Goal: Communication & Community: Ask a question

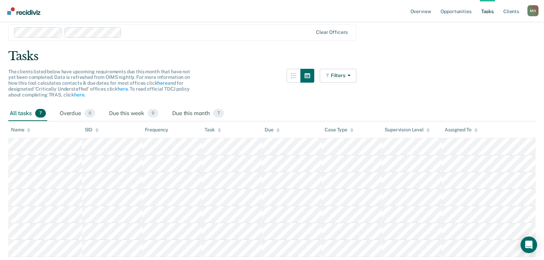
scroll to position [48, 0]
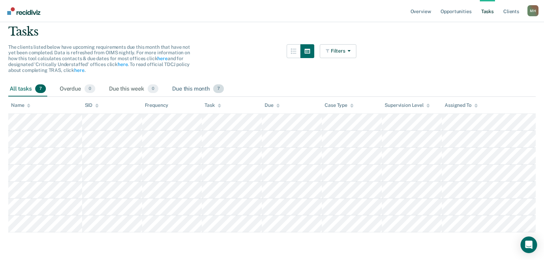
click at [189, 89] on div "Due this month 7" at bounding box center [198, 88] width 55 height 15
click at [69, 88] on div "Overdue 0" at bounding box center [77, 88] width 38 height 15
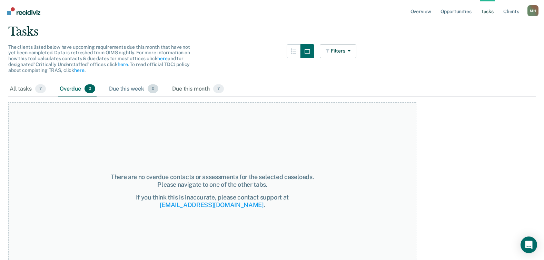
click at [127, 90] on div "Due this week 0" at bounding box center [134, 88] width 52 height 15
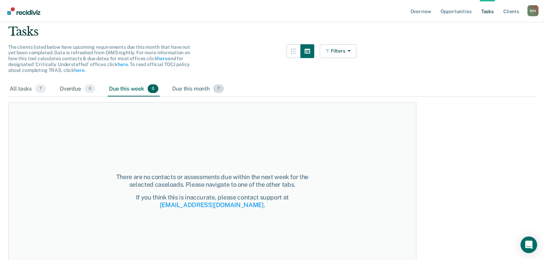
click at [190, 88] on div "Due this month 7" at bounding box center [198, 88] width 55 height 15
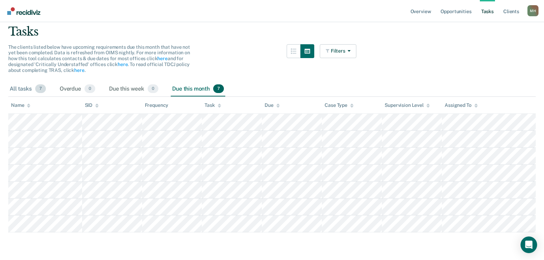
click at [23, 86] on div "All tasks 7" at bounding box center [27, 88] width 39 height 15
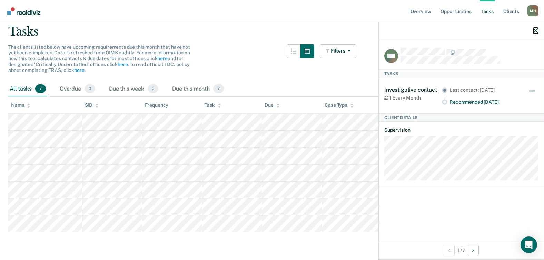
click at [535, 33] on icon "button" at bounding box center [536, 30] width 5 height 5
click at [536, 32] on icon "button" at bounding box center [536, 30] width 5 height 5
click at [538, 31] on icon "button" at bounding box center [536, 30] width 5 height 5
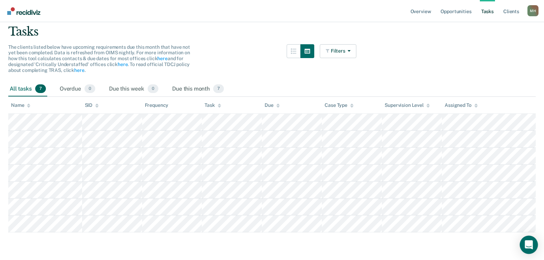
click at [529, 243] on icon "Open Intercom Messenger" at bounding box center [529, 244] width 8 height 9
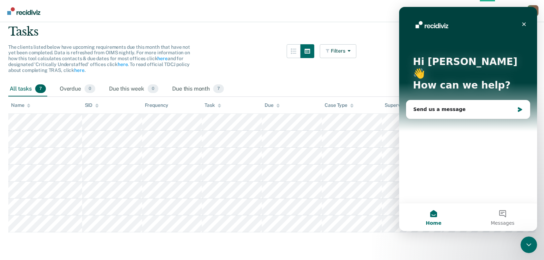
scroll to position [0, 0]
click at [507, 213] on button "1 Messages" at bounding box center [503, 217] width 69 height 28
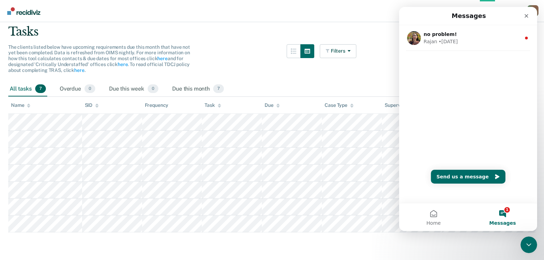
click at [501, 213] on button "1 Messages" at bounding box center [503, 217] width 69 height 28
click at [432, 211] on button "Home" at bounding box center [433, 217] width 69 height 28
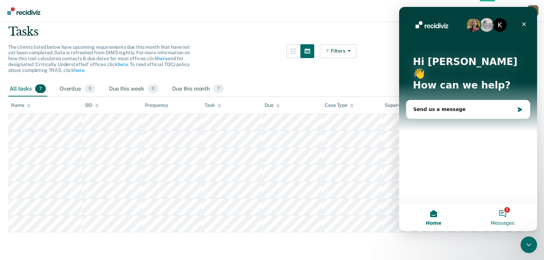
click at [511, 206] on button "1 Messages" at bounding box center [503, 217] width 69 height 28
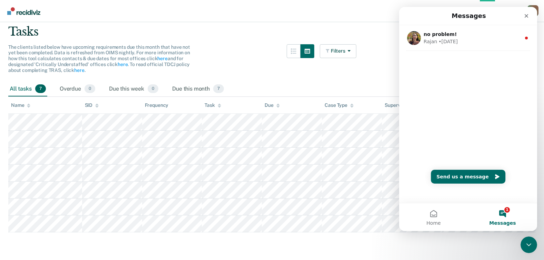
click at [506, 211] on button "1 Messages" at bounding box center [503, 217] width 69 height 28
click at [475, 178] on button "Send us a message" at bounding box center [468, 177] width 75 height 14
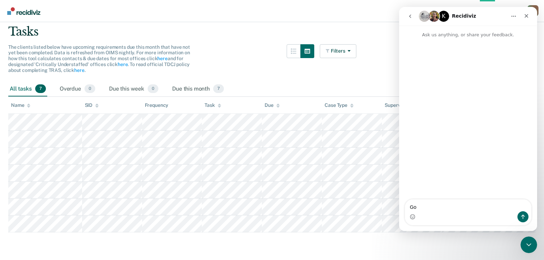
type textarea "G"
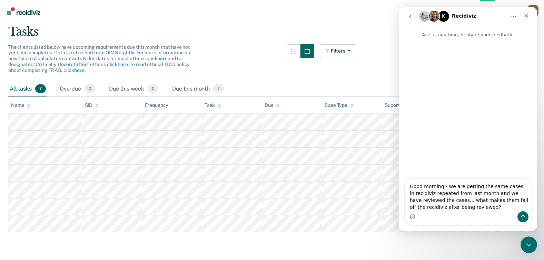
type textarea "Good morning - we are getting the same cases in recidiviz repeated from last mo…"
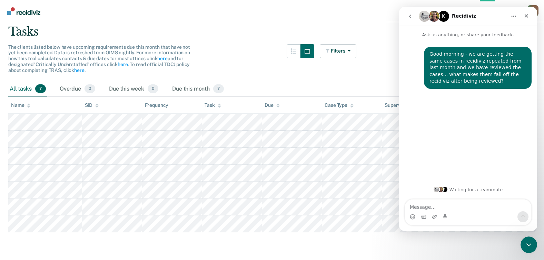
click at [435, 211] on div "Intercom messenger" at bounding box center [435, 216] width 6 height 11
